Goal: Information Seeking & Learning: Find specific fact

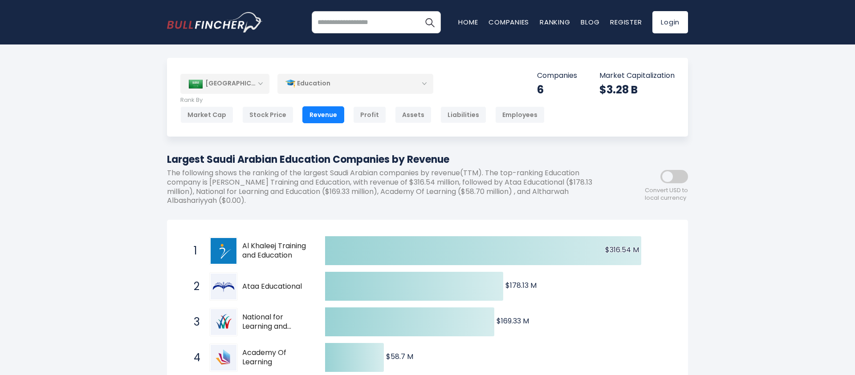
scroll to position [2, 0]
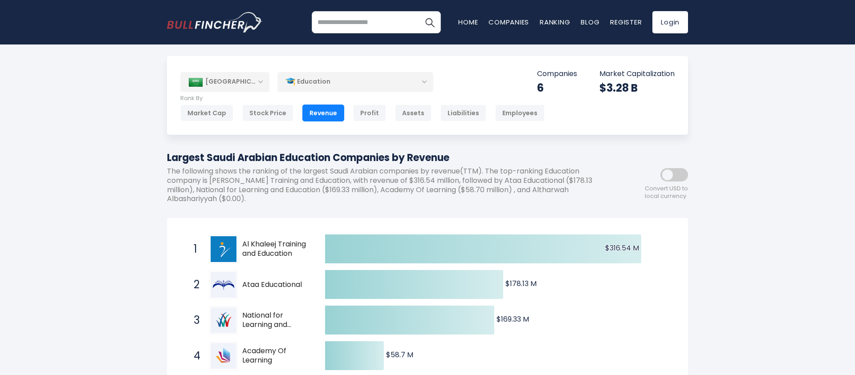
click at [519, 161] on h1 "Largest Saudi Arabian Education Companies by Revenue" at bounding box center [387, 157] width 441 height 15
click at [392, 183] on p "The following shows the ranking of the largest Saudi Arabian companies by reven…" at bounding box center [387, 185] width 441 height 37
click at [335, 205] on div "Largest Saudi Arabian Education Companies by Revenue The following shows the ra…" at bounding box center [387, 180] width 441 height 61
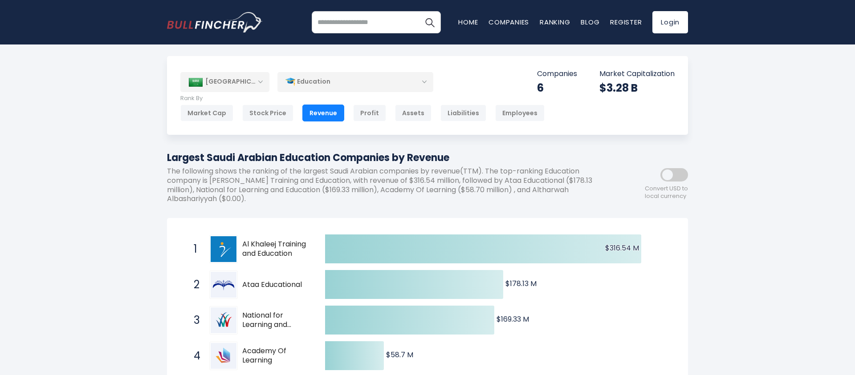
click at [335, 205] on div "Largest Saudi Arabian Education Companies by Revenue The following shows the ra…" at bounding box center [387, 180] width 441 height 61
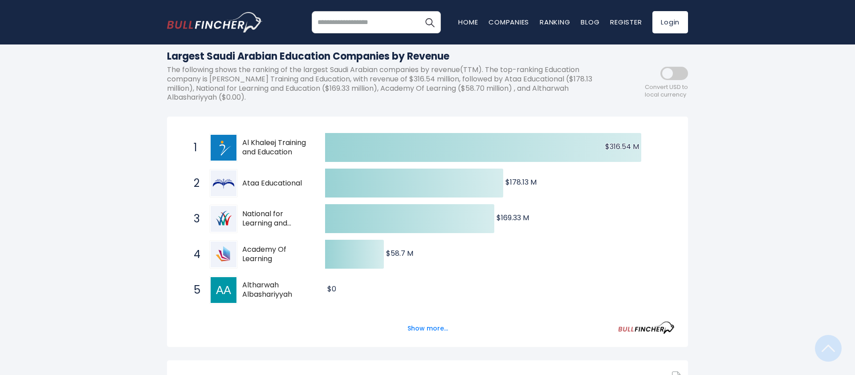
scroll to position [98, 0]
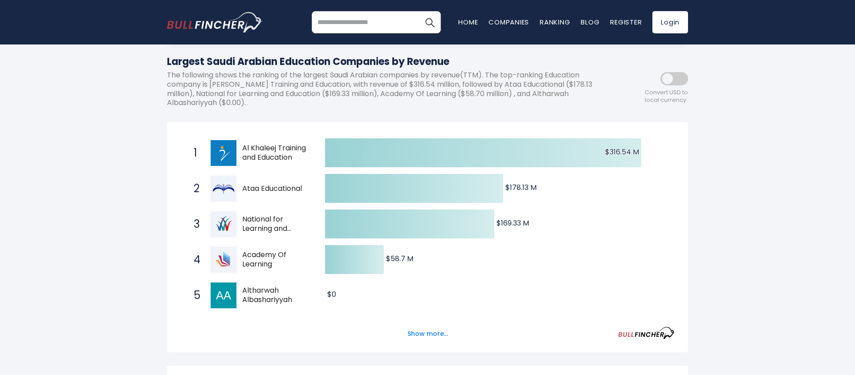
click at [275, 145] on span "Al Khaleej Training and Education" at bounding box center [275, 153] width 67 height 19
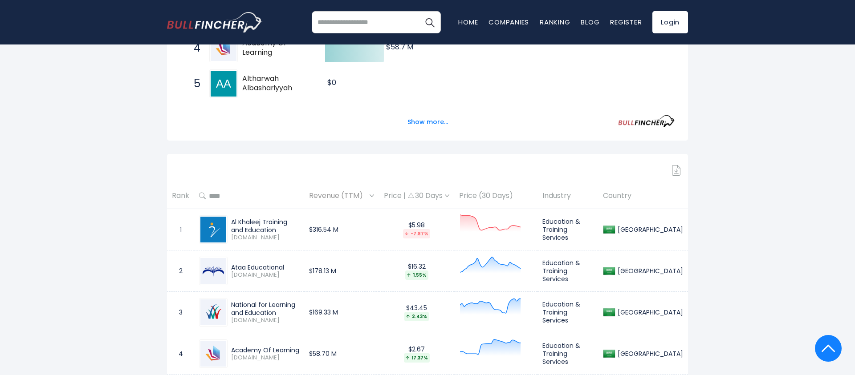
scroll to position [336, 0]
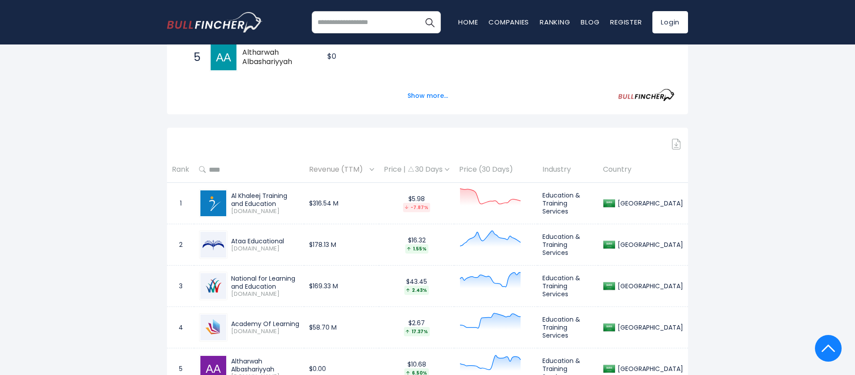
click at [262, 199] on div "Al Khaleej Training and Education" at bounding box center [265, 200] width 68 height 16
